Goal: Navigation & Orientation: Find specific page/section

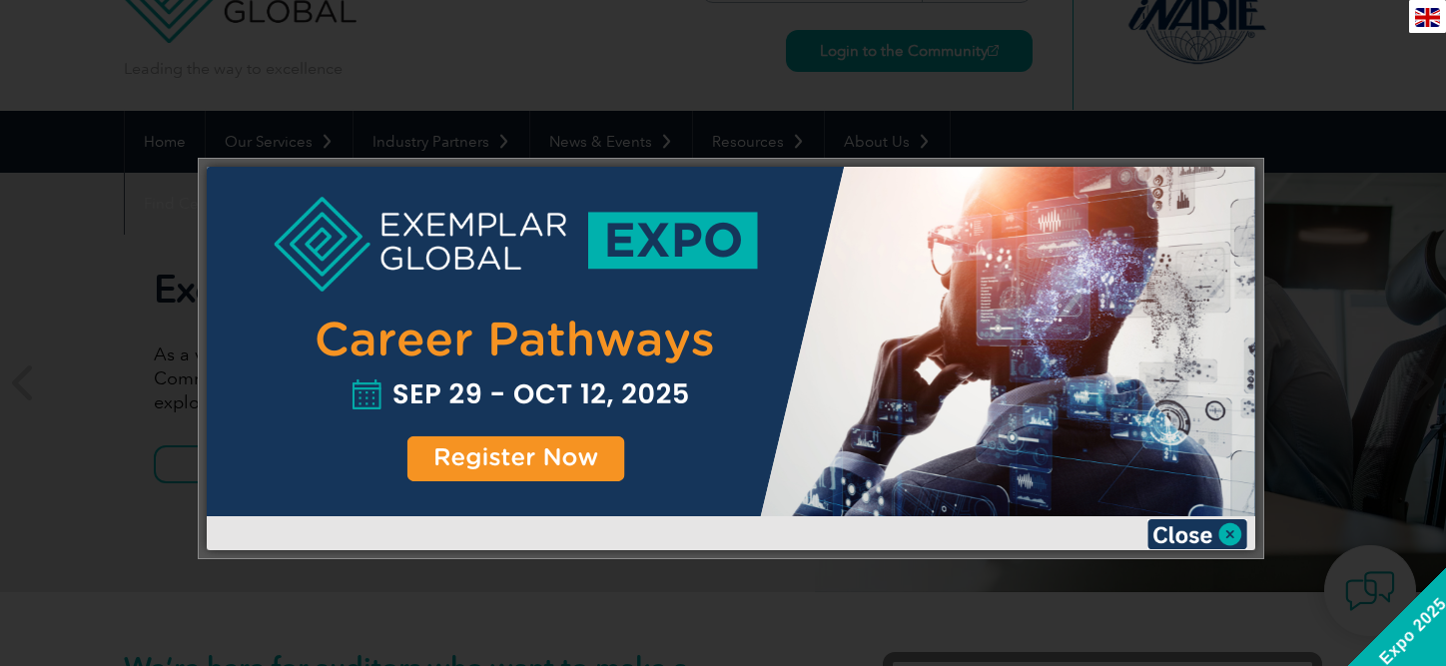
scroll to position [91, 0]
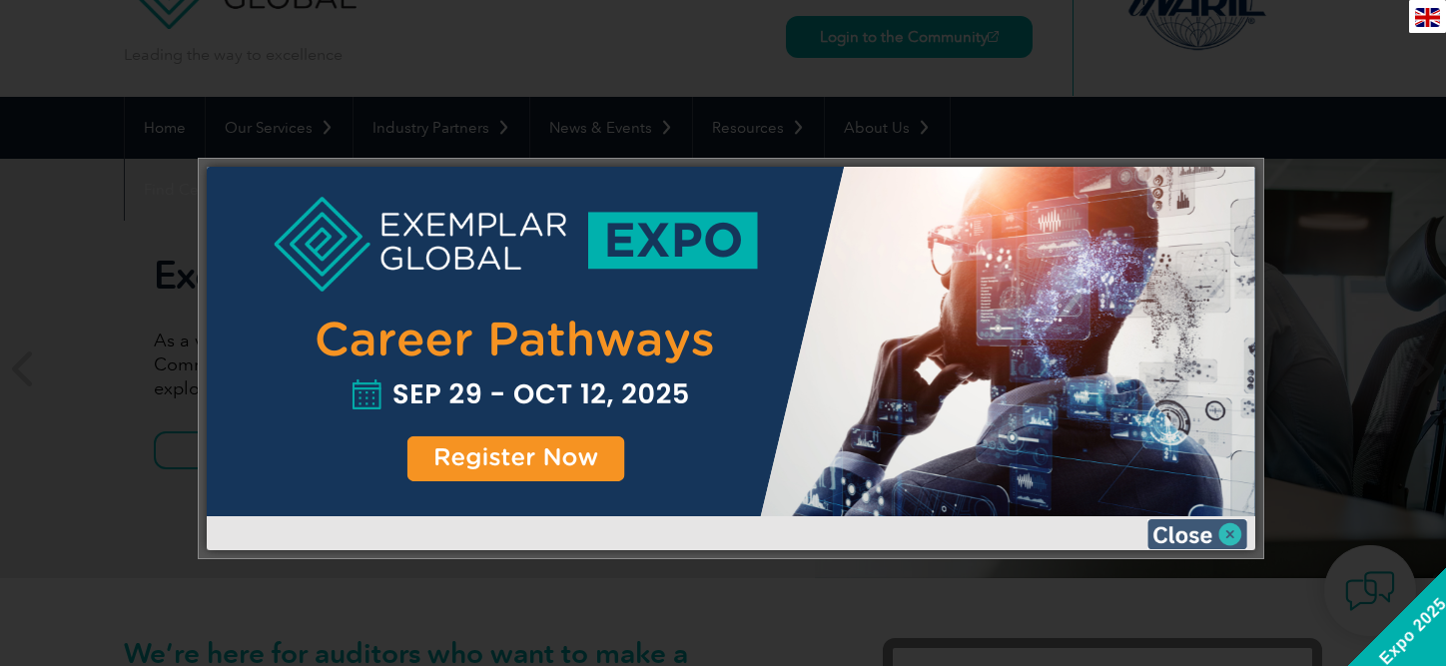
click at [1229, 536] on img at bounding box center [1197, 534] width 100 height 30
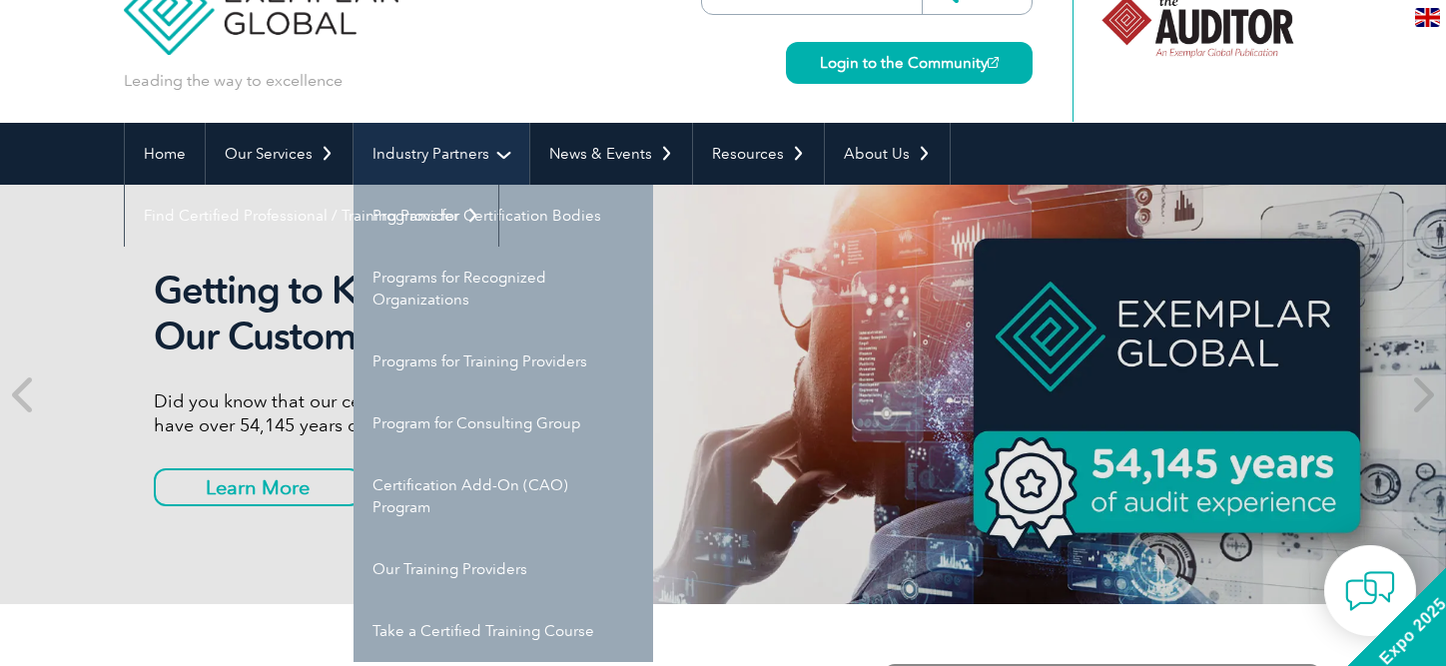
scroll to position [69, 0]
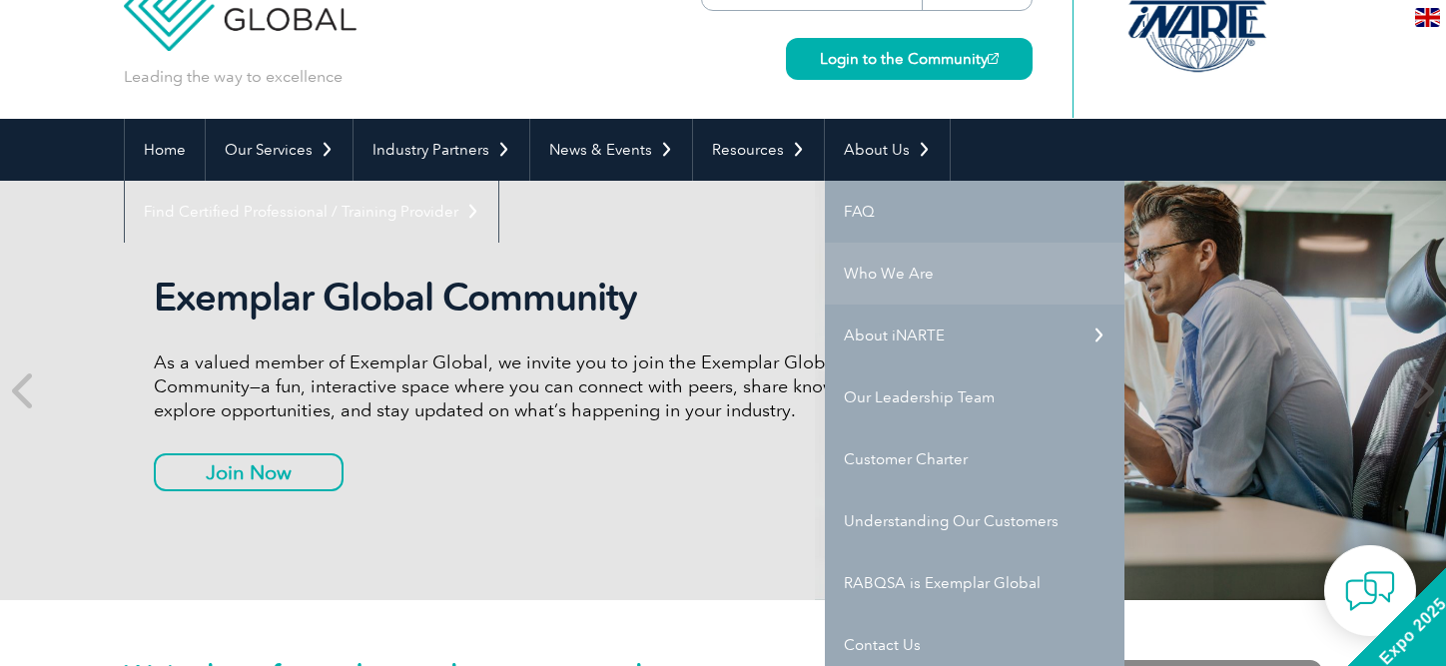
click at [907, 275] on link "Who We Are" at bounding box center [974, 274] width 299 height 62
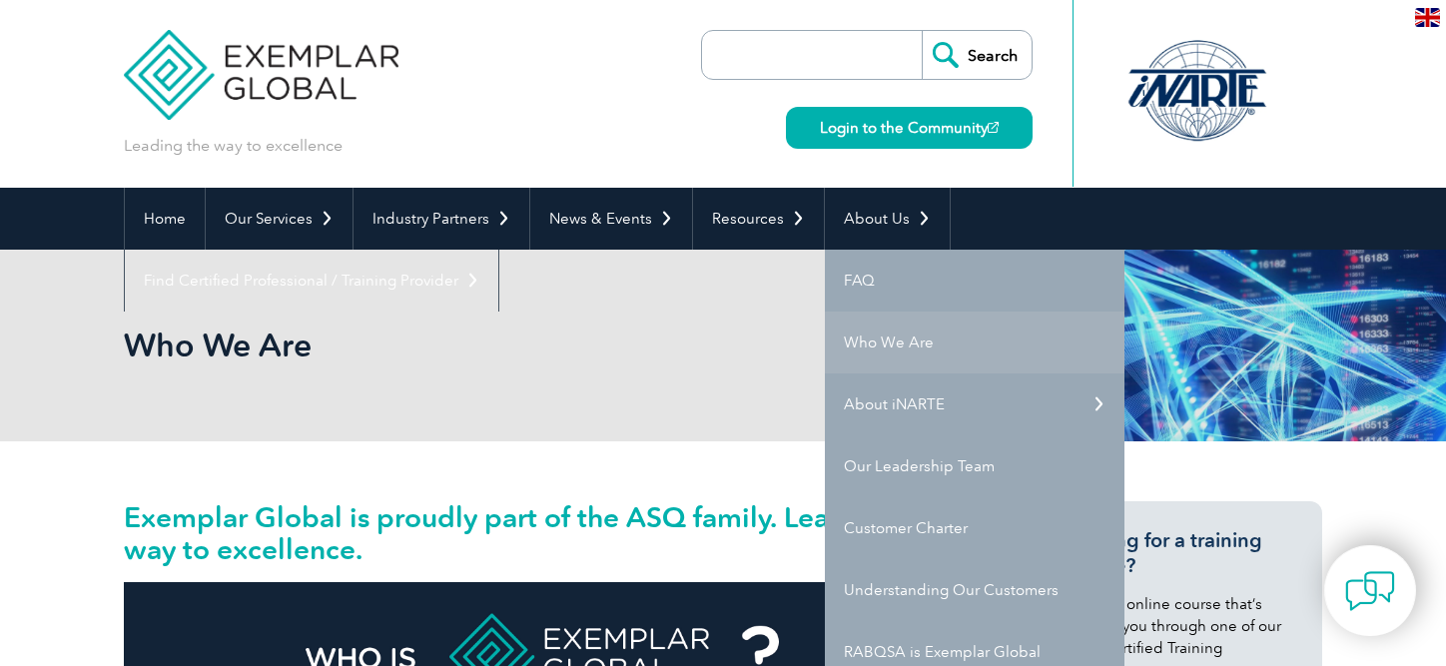
click at [983, 370] on link "Who We Are" at bounding box center [974, 342] width 299 height 62
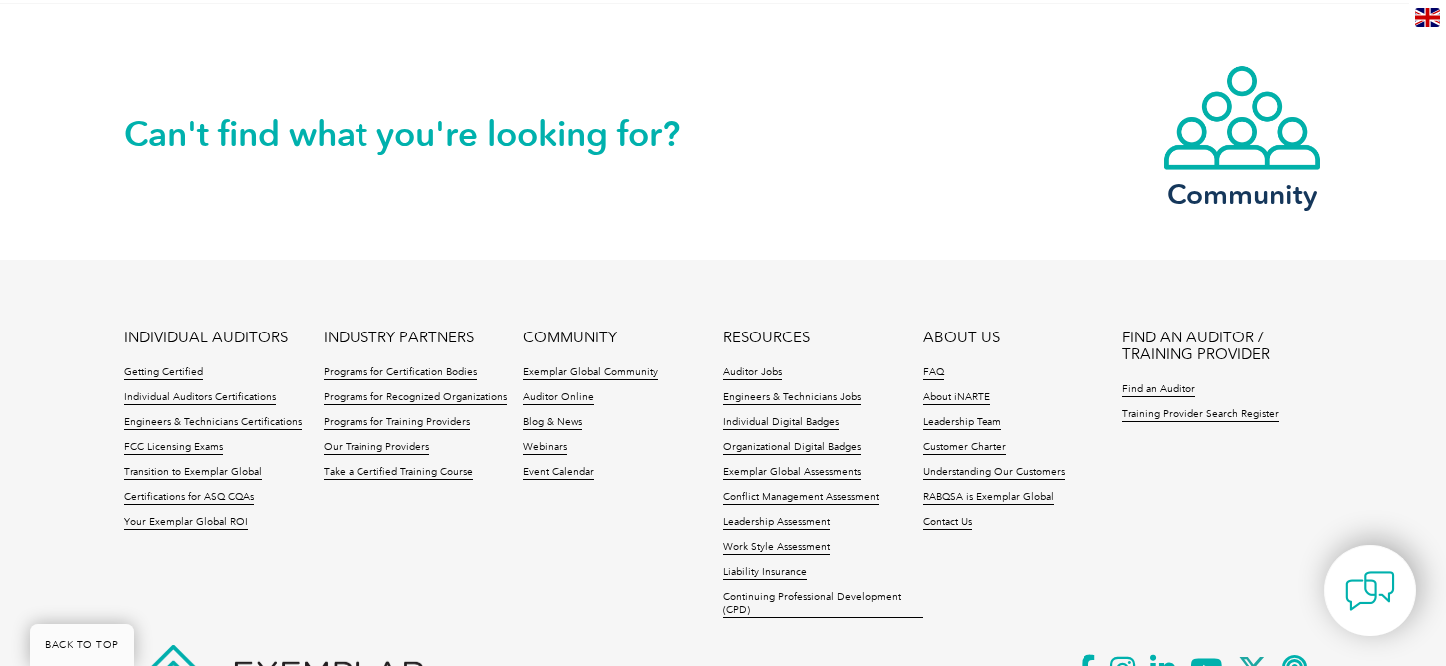
scroll to position [3754, 0]
